Goal: Task Accomplishment & Management: Manage account settings

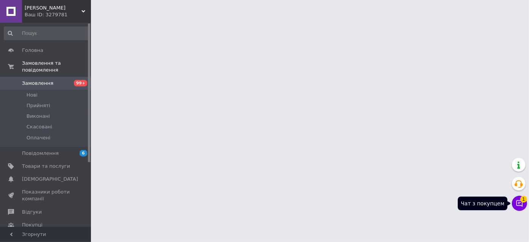
click at [517, 204] on icon at bounding box center [520, 204] width 8 height 8
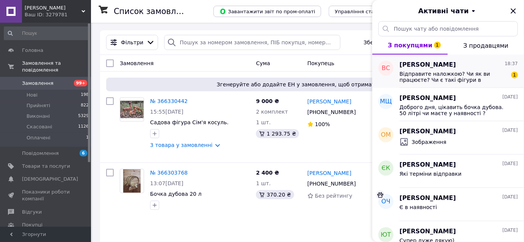
click at [444, 73] on span "Відправите наложкою? Чи як ви працюєте? Чи є такі фігури в наявності" at bounding box center [454, 77] width 108 height 12
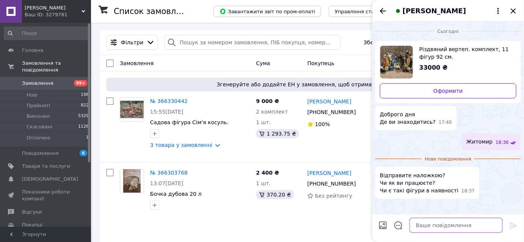
click at [413, 224] on textarea at bounding box center [456, 225] width 93 height 15
type textarea "є в наявності відправляємр"
click at [497, 11] on icon at bounding box center [498, 10] width 9 height 9
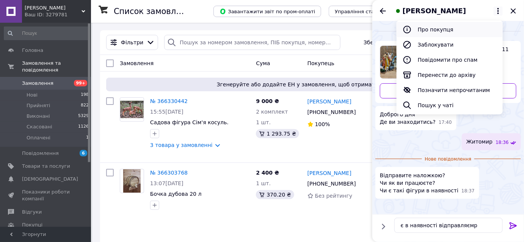
click at [447, 28] on button "Про покупця" at bounding box center [450, 29] width 106 height 15
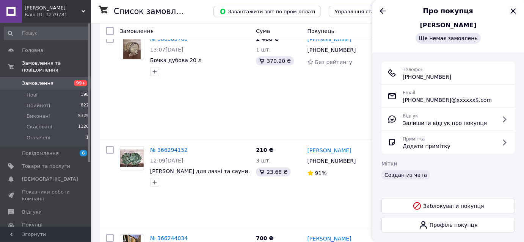
scroll to position [138, 0]
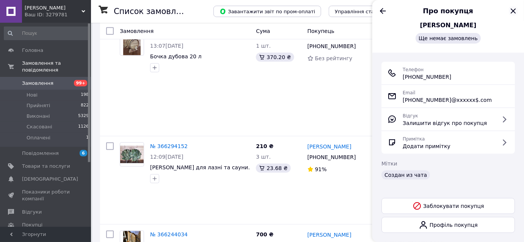
click at [513, 10] on icon "Закрити" at bounding box center [513, 10] width 9 height 9
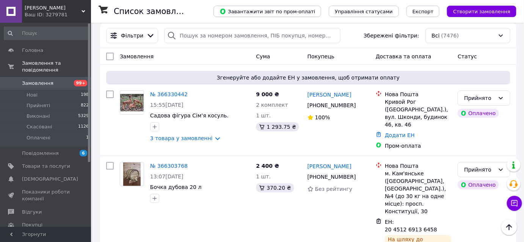
scroll to position [0, 0]
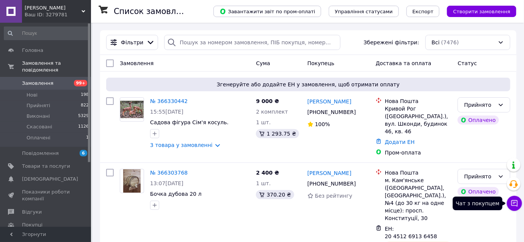
click at [514, 207] on button "Чат з покупцем" at bounding box center [514, 203] width 15 height 15
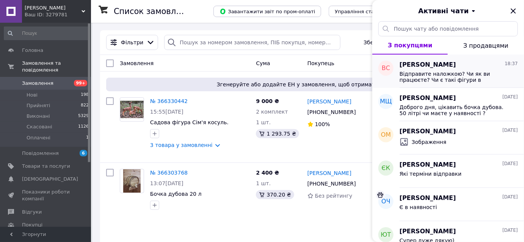
click at [438, 70] on div "Відправите наложкою? Чи як ви працюєте? Чи є такі фігури в наявності" at bounding box center [459, 76] width 118 height 14
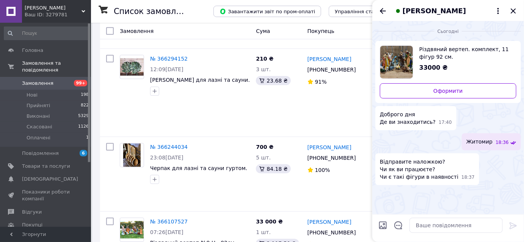
scroll to position [241, 0]
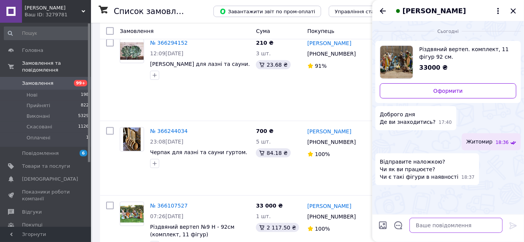
click at [416, 226] on textarea at bounding box center [456, 225] width 93 height 15
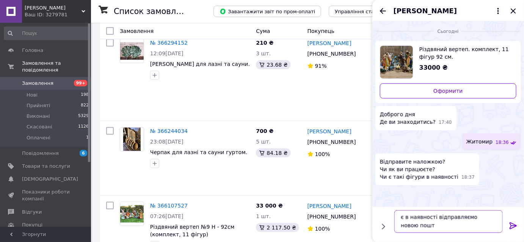
scroll to position [0, 0]
type textarea "є в наявності відправляємо новою поштою доставка 2500-3000 грн"
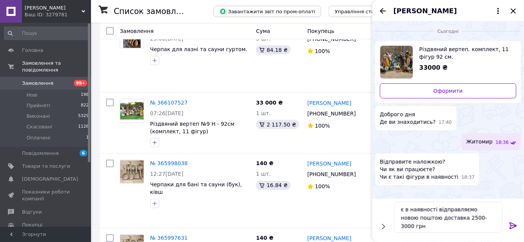
scroll to position [345, 0]
click at [404, 227] on textarea "є в наявності відправляємо новою поштою доставка 2500-3000 грн" at bounding box center [448, 217] width 108 height 31
click at [484, 218] on textarea "є в наявності відправляємо новою поштою доставка 2500-3000 грн" at bounding box center [448, 217] width 108 height 31
type textarea "є в наявності відправляємо новою поштою доставка 2500-3000 грн беремо задаток 3…"
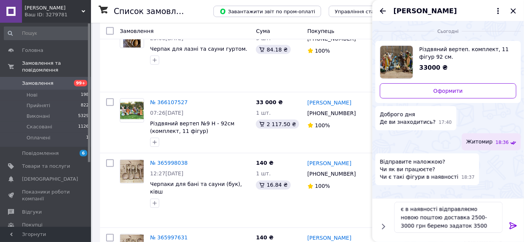
click at [513, 224] on icon at bounding box center [513, 225] width 9 height 9
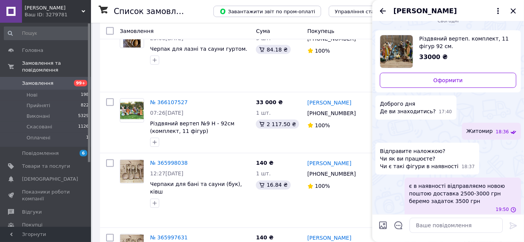
scroll to position [16, 0]
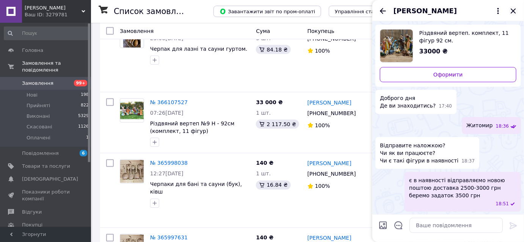
click at [513, 10] on icon "Закрити" at bounding box center [513, 10] width 9 height 9
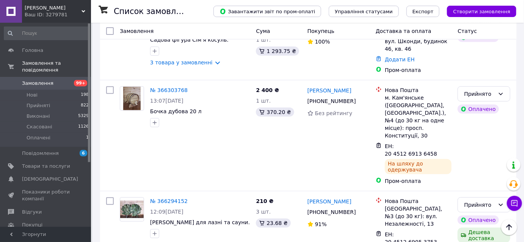
scroll to position [0, 0]
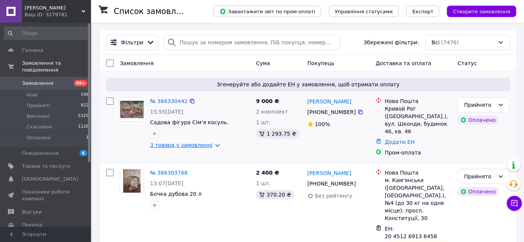
click at [209, 145] on link "3 товара у замовленні" at bounding box center [181, 145] width 63 height 6
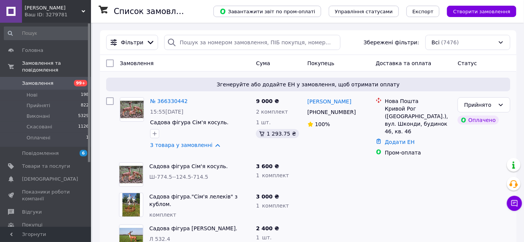
click at [338, 170] on div at bounding box center [338, 175] width 68 height 30
click at [516, 204] on icon at bounding box center [515, 204] width 8 height 8
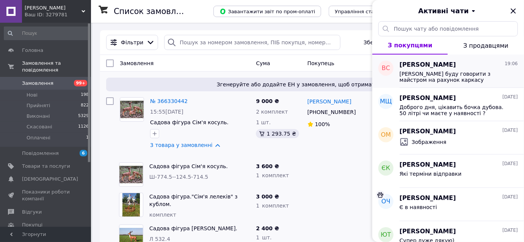
click at [436, 71] on span "[PERSON_NAME] буду говорити з майстром на рахунок каркасу" at bounding box center [454, 77] width 108 height 12
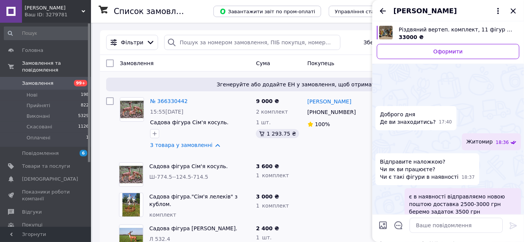
scroll to position [52, 0]
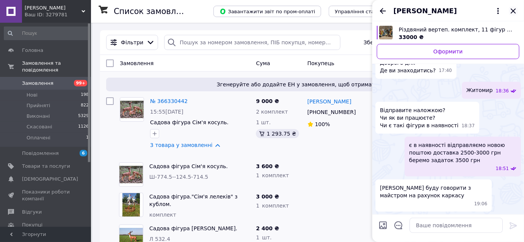
click at [515, 12] on icon "Закрити" at bounding box center [513, 10] width 5 height 5
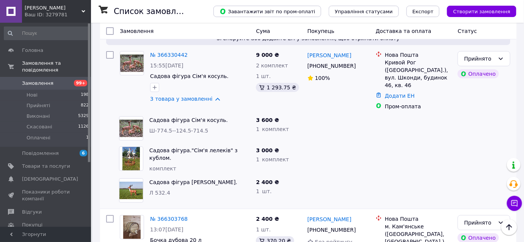
scroll to position [34, 0]
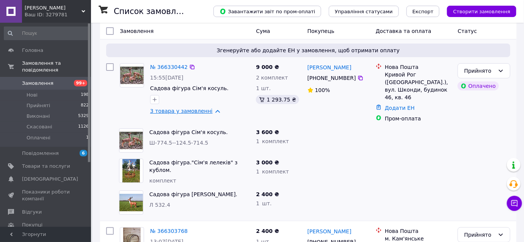
click at [209, 111] on link "3 товара у замовленні" at bounding box center [181, 111] width 63 height 6
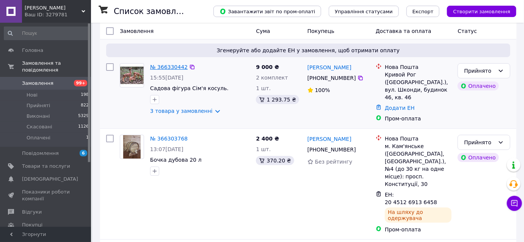
click at [169, 67] on link "№ 366330442" at bounding box center [169, 67] width 38 height 6
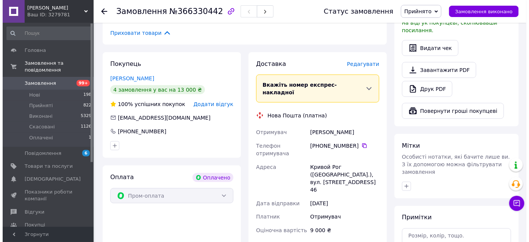
scroll to position [276, 0]
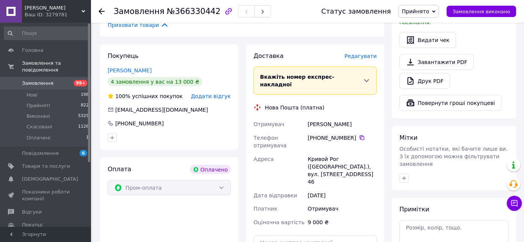
click at [363, 53] on span "Редагувати" at bounding box center [361, 56] width 32 height 6
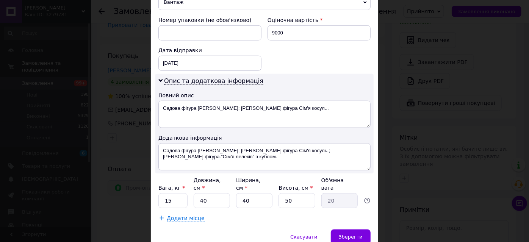
scroll to position [373, 0]
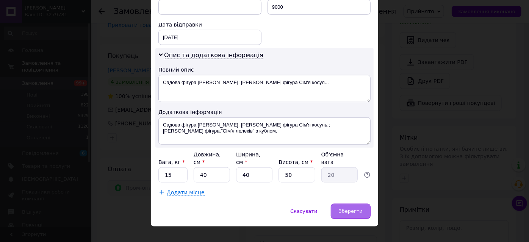
click at [350, 209] on span "Зберегти" at bounding box center [351, 212] width 24 height 6
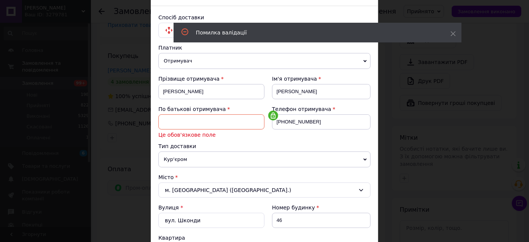
click at [198, 122] on input at bounding box center [211, 122] width 106 height 15
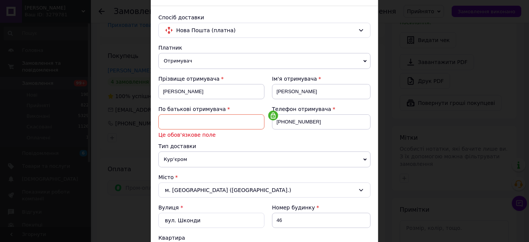
type input "[PERSON_NAME]"
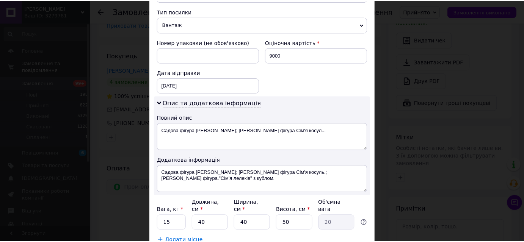
scroll to position [373, 0]
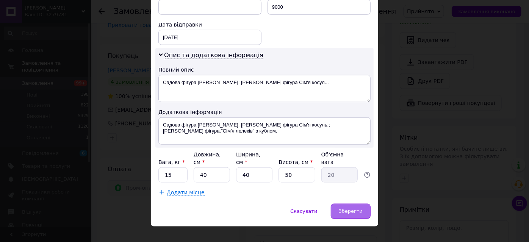
click at [350, 209] on span "Зберегти" at bounding box center [351, 212] width 24 height 6
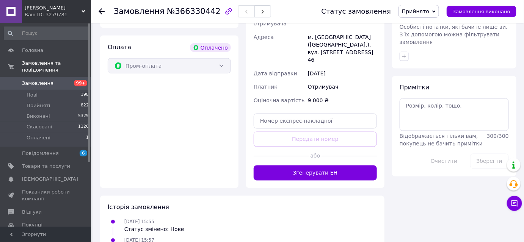
scroll to position [413, 0]
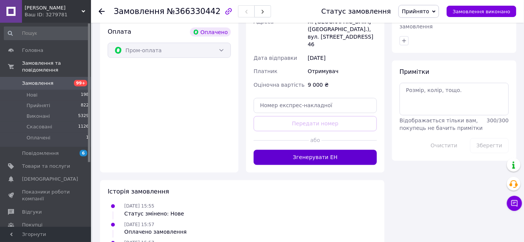
click at [314, 150] on button "Згенерувати ЕН" at bounding box center [315, 157] width 123 height 15
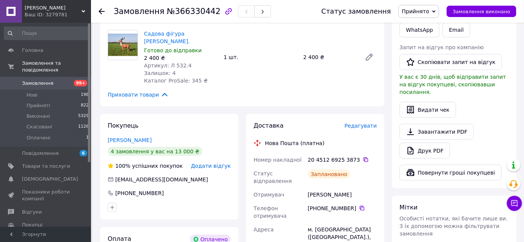
scroll to position [207, 0]
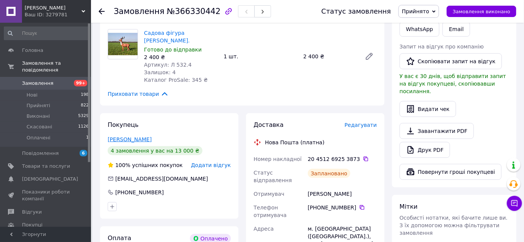
click at [129, 137] on link "[PERSON_NAME]" at bounding box center [130, 140] width 44 height 6
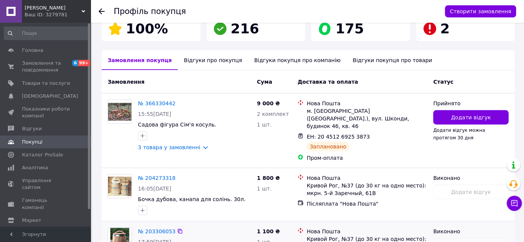
scroll to position [160, 0]
click at [154, 100] on link "№ 366330442" at bounding box center [157, 103] width 38 height 6
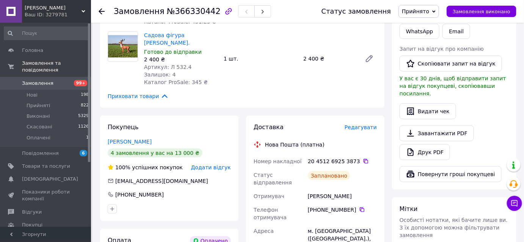
scroll to position [207, 0]
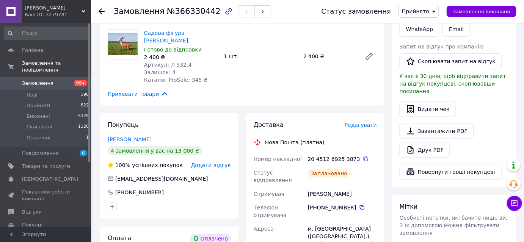
click at [101, 11] on use at bounding box center [102, 11] width 6 height 6
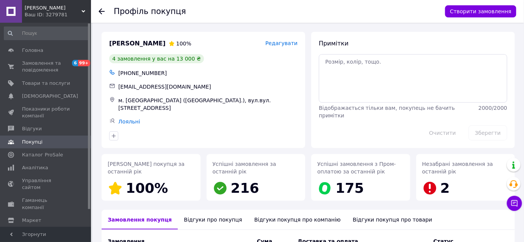
click at [102, 11] on use at bounding box center [102, 11] width 6 height 6
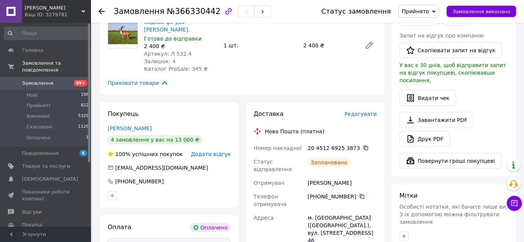
scroll to position [241, 0]
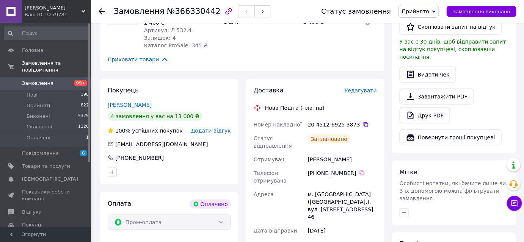
click at [101, 10] on icon at bounding box center [102, 11] width 6 height 6
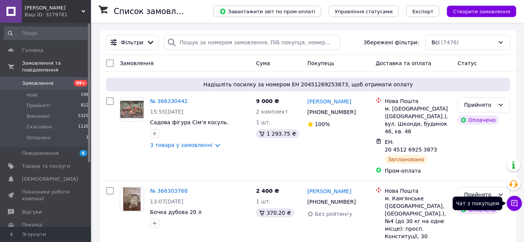
click at [515, 206] on icon at bounding box center [515, 204] width 6 height 6
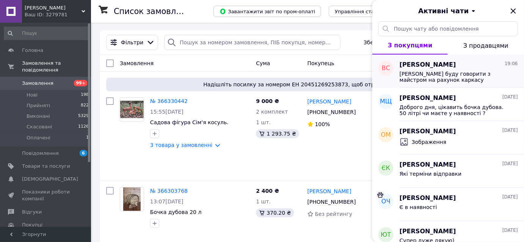
click at [447, 68] on span "[PERSON_NAME]" at bounding box center [428, 65] width 56 height 9
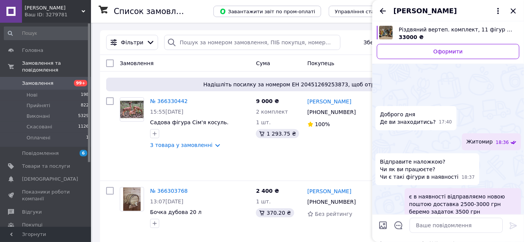
scroll to position [52, 0]
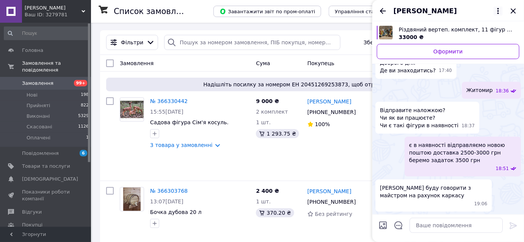
click at [499, 12] on icon at bounding box center [498, 10] width 9 height 9
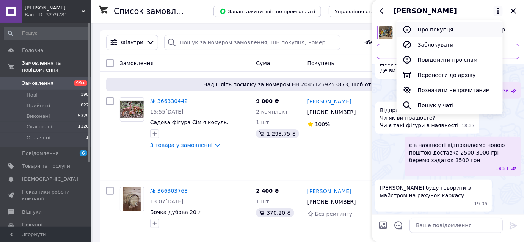
click at [450, 30] on button "Про покупця" at bounding box center [450, 29] width 106 height 15
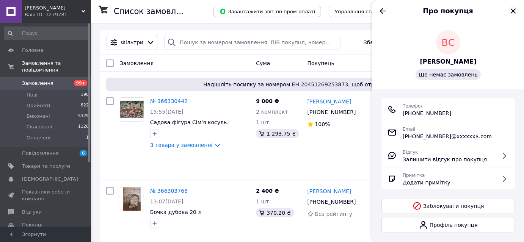
click at [515, 11] on icon "Закрити" at bounding box center [513, 10] width 9 height 9
